Goal: Information Seeking & Learning: Learn about a topic

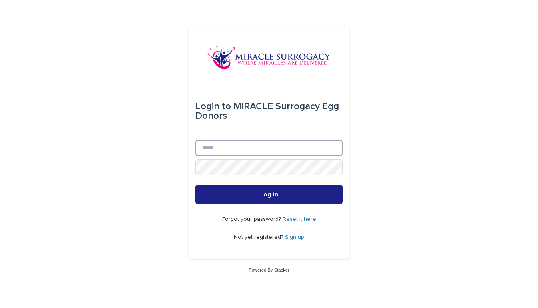
click at [270, 148] on input "Email" at bounding box center [268, 148] width 147 height 16
type input "**********"
click at [269, 195] on button "Log in" at bounding box center [268, 194] width 147 height 19
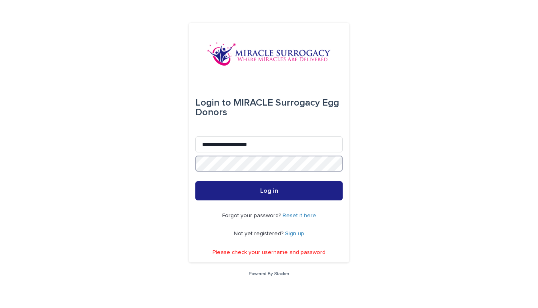
click at [269, 192] on button "Log in" at bounding box center [268, 190] width 147 height 19
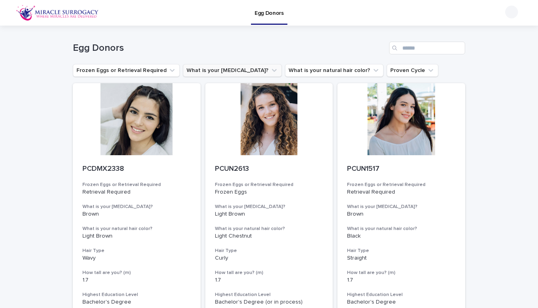
click at [236, 70] on button "What is your [MEDICAL_DATA]?" at bounding box center [232, 70] width 99 height 13
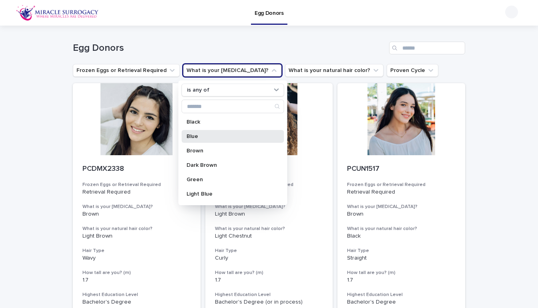
click at [221, 138] on p "Blue" at bounding box center [228, 137] width 85 height 6
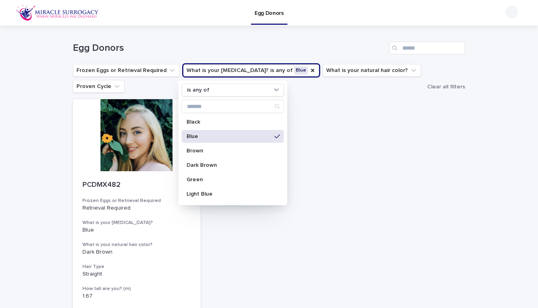
click at [221, 138] on p "Blue" at bounding box center [228, 137] width 85 height 6
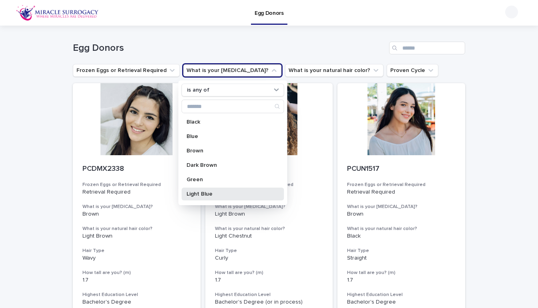
click at [242, 200] on div "Light Blue" at bounding box center [233, 194] width 102 height 13
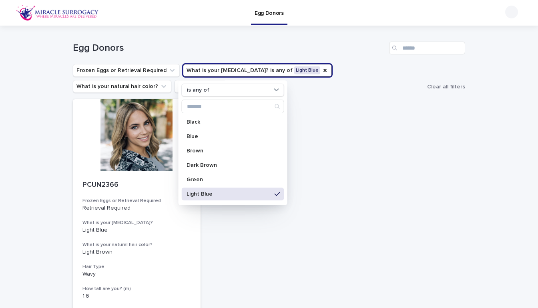
click at [243, 200] on div "Light Blue" at bounding box center [233, 194] width 102 height 13
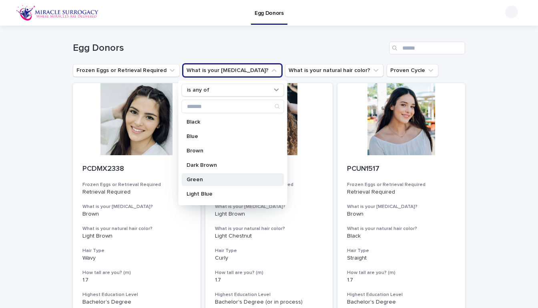
scroll to position [1, 0]
click at [239, 46] on h1 "Egg Donors" at bounding box center [229, 48] width 313 height 12
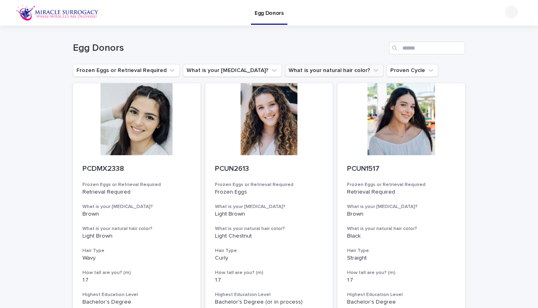
click at [306, 66] on button "What is your natural hair color?" at bounding box center [334, 70] width 98 height 13
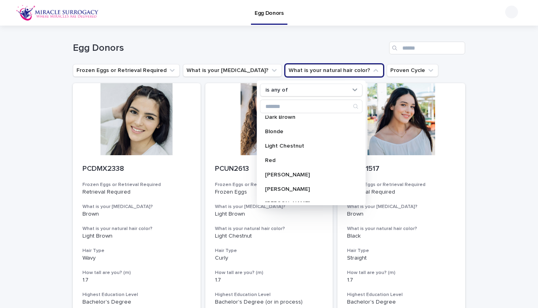
scroll to position [59, 0]
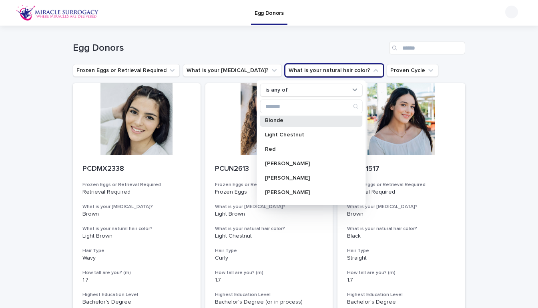
click at [299, 121] on p "Blonde" at bounding box center [307, 121] width 85 height 6
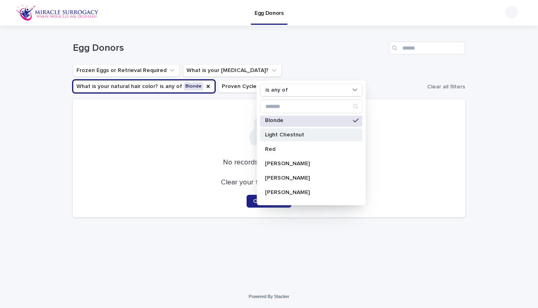
click at [298, 134] on p "Light Chestnut" at bounding box center [307, 135] width 85 height 6
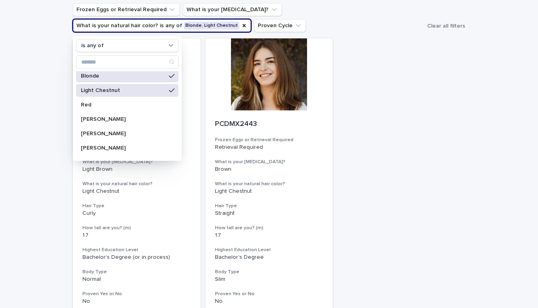
scroll to position [66, 0]
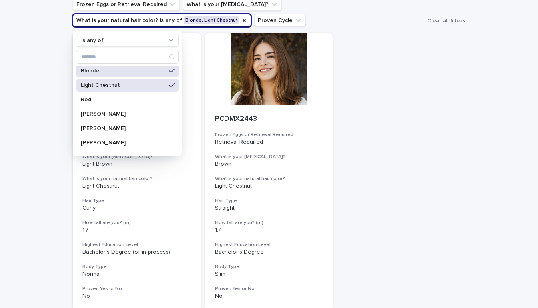
click at [382, 194] on div "PCUN2613 Frozen Eggs or Retrieval Required Frozen Eggs What is your [MEDICAL_DA…" at bounding box center [269, 171] width 392 height 276
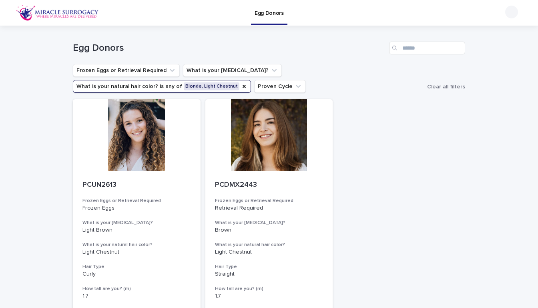
scroll to position [0, 0]
click at [512, 12] on div at bounding box center [511, 12] width 13 height 13
click at [498, 37] on p "Log Out" at bounding box center [503, 35] width 50 height 14
